Goal: Browse casually

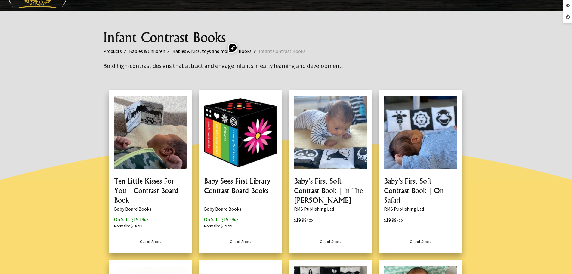
scroll to position [38, 0]
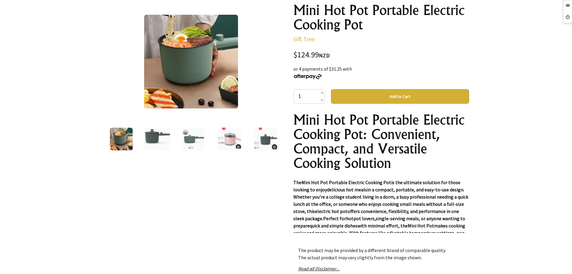
scroll to position [602, 0]
